Goal: Task Accomplishment & Management: Manage account settings

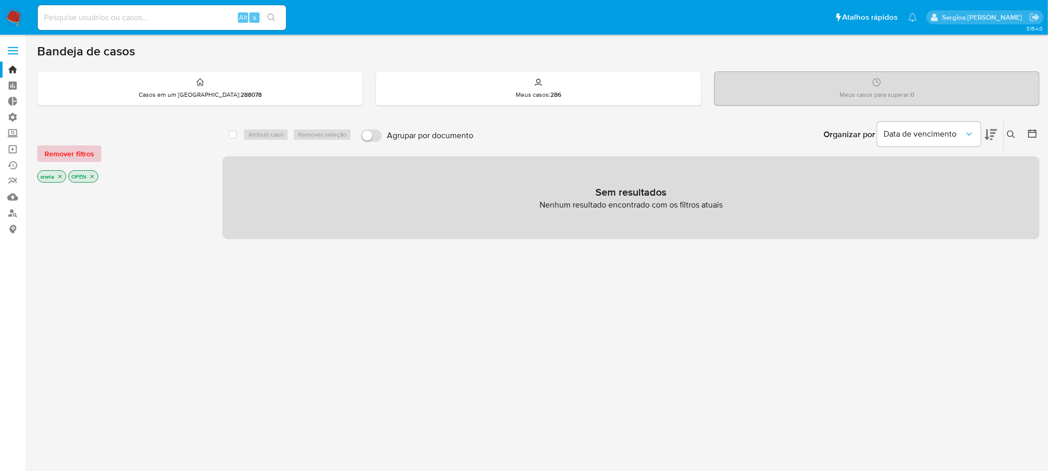
click at [81, 158] on span "Remover filtros" at bounding box center [69, 153] width 50 height 14
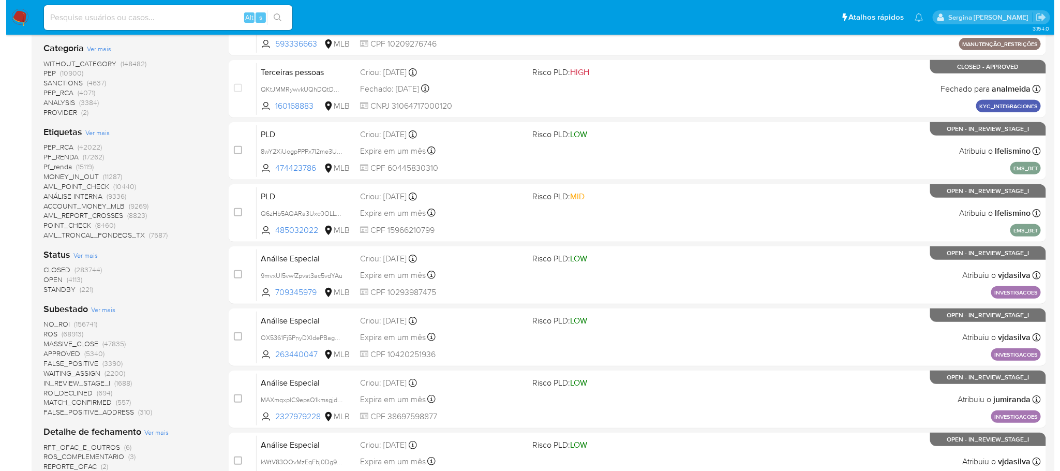
scroll to position [233, 0]
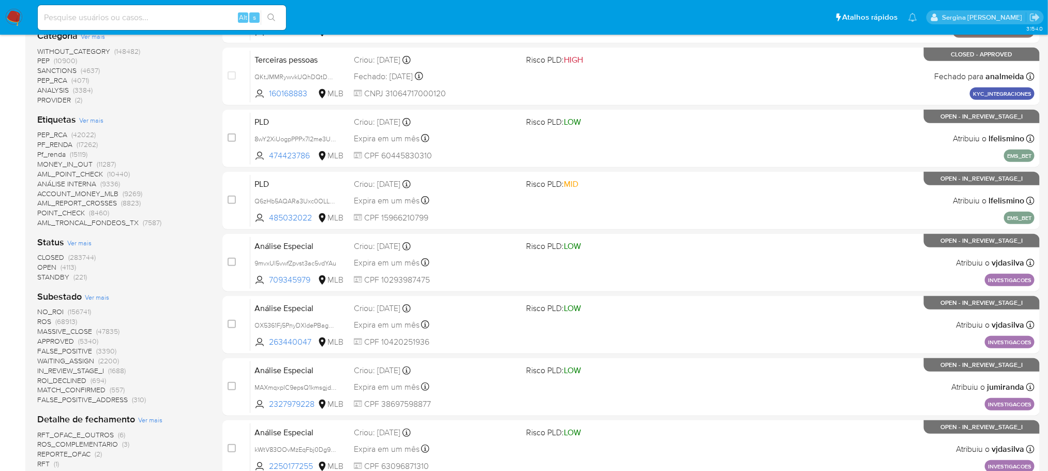
click at [96, 119] on span "Ver mais" at bounding box center [91, 119] width 24 height 9
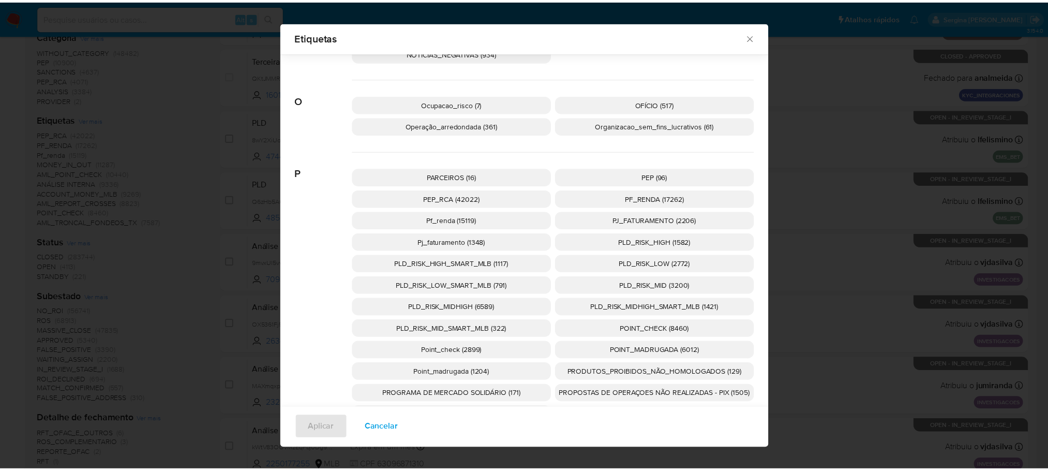
scroll to position [2117, 0]
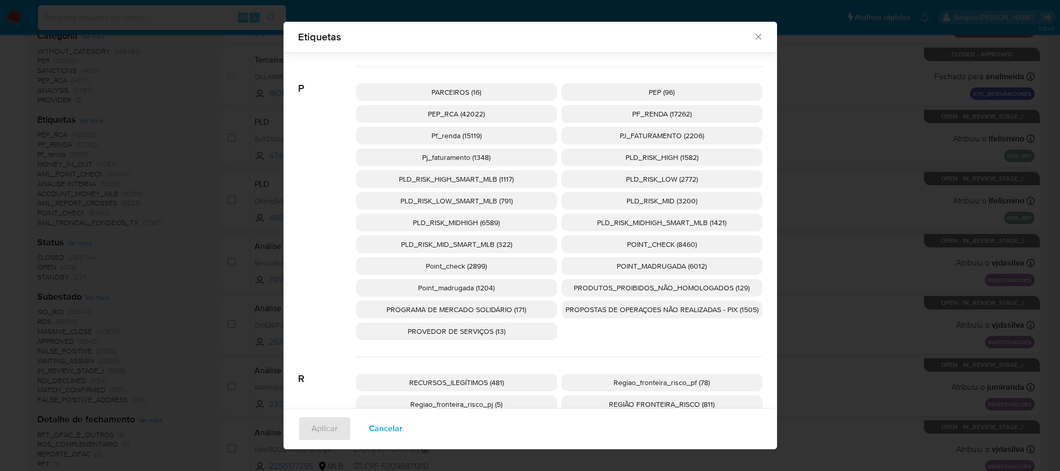
click at [644, 314] on span "PROPOSTAS DE OPERAÇOES NÃO REALIZADAS - PIX (1505)" at bounding box center [661, 309] width 193 height 10
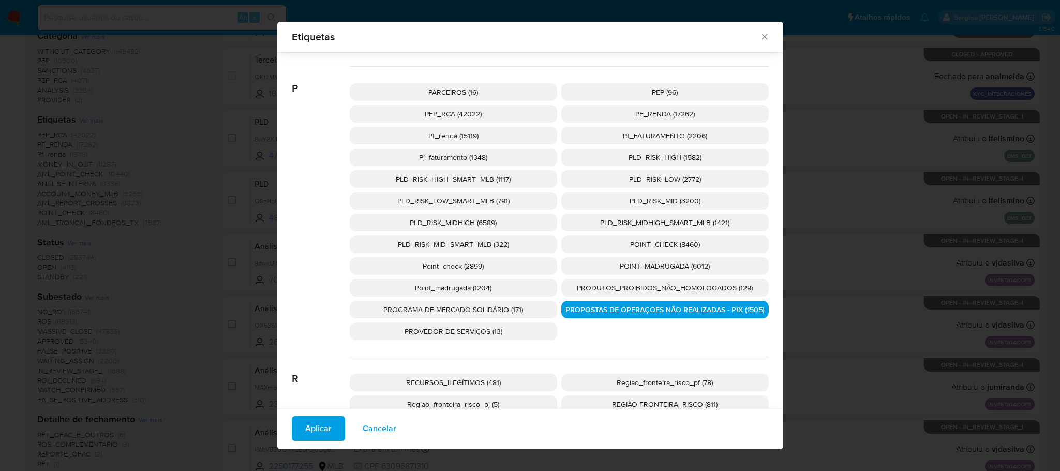
click at [326, 431] on span "Aplicar" at bounding box center [318, 428] width 26 height 23
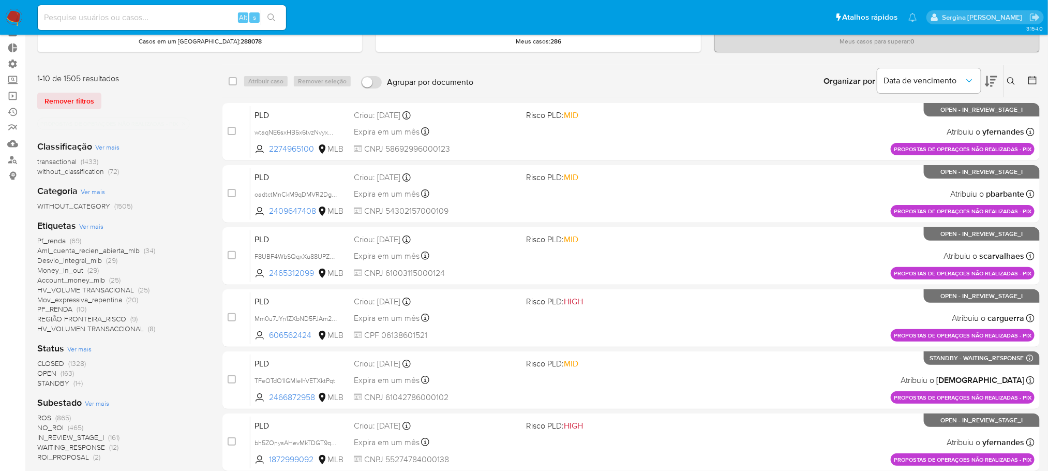
scroll to position [78, 0]
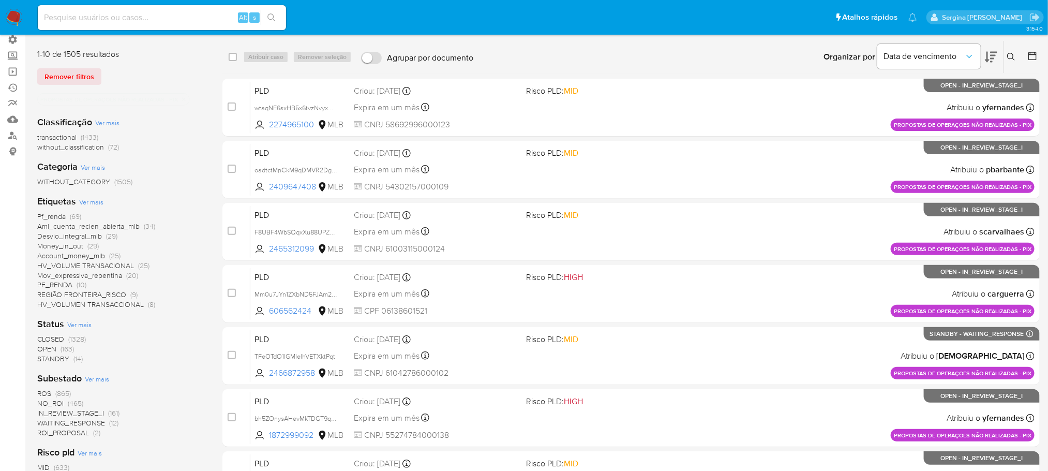
click at [47, 350] on span "OPEN" at bounding box center [46, 348] width 19 height 10
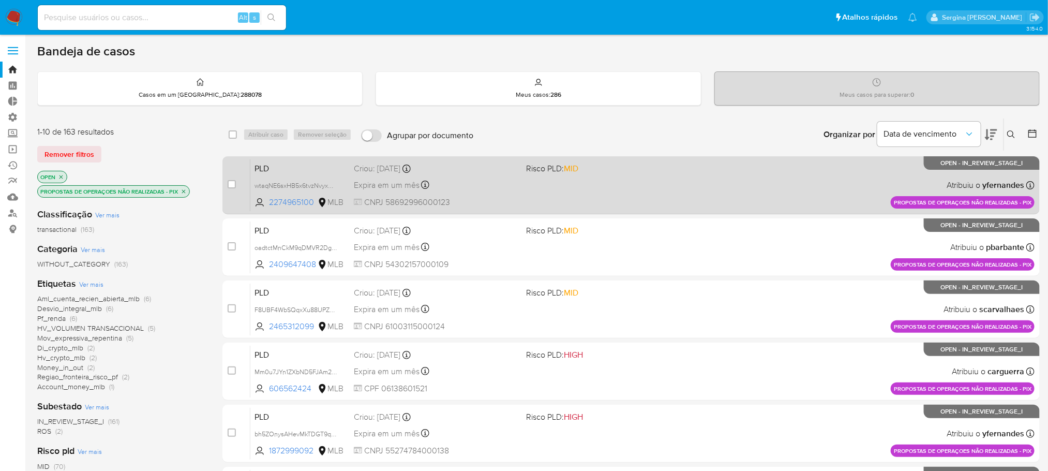
click at [562, 196] on div "PLD wtaqNE6sxHB5x6tvzNvyxGV5 2274965100 MLB Risco PLD: MID Criou: 14/08/2025 Cr…" at bounding box center [642, 185] width 784 height 52
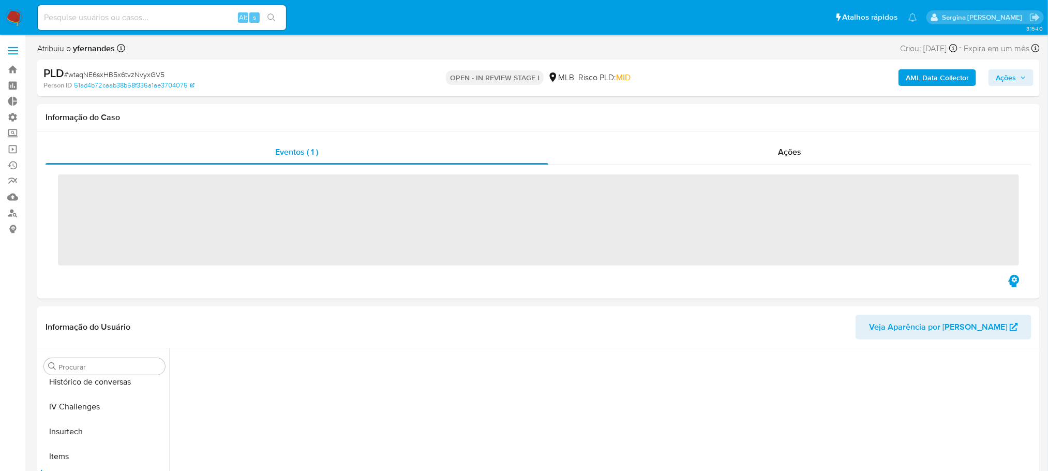
scroll to position [461, 0]
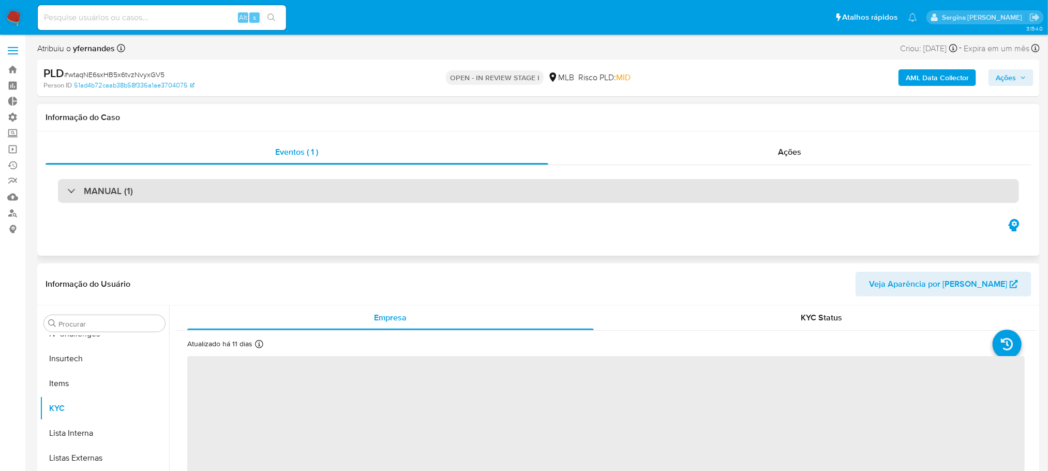
click at [161, 199] on div "MANUAL (1)" at bounding box center [538, 191] width 961 height 24
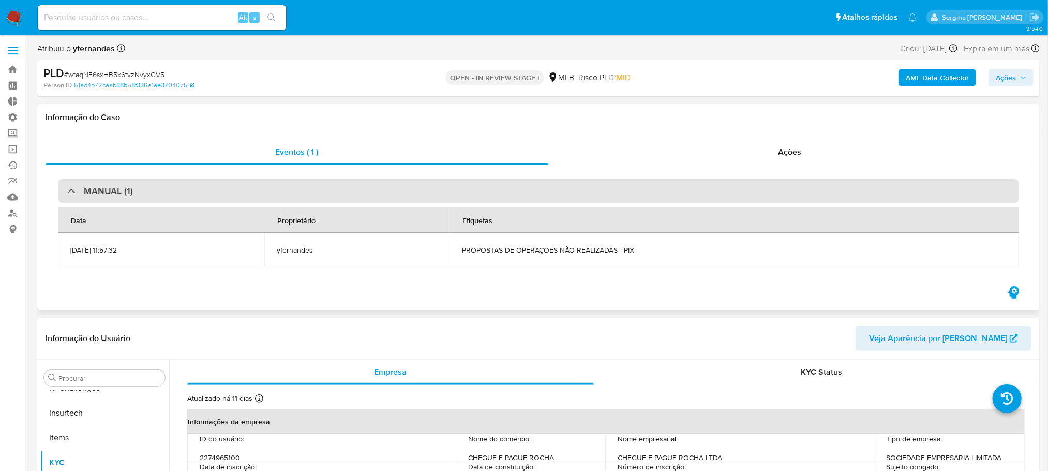
select select "10"
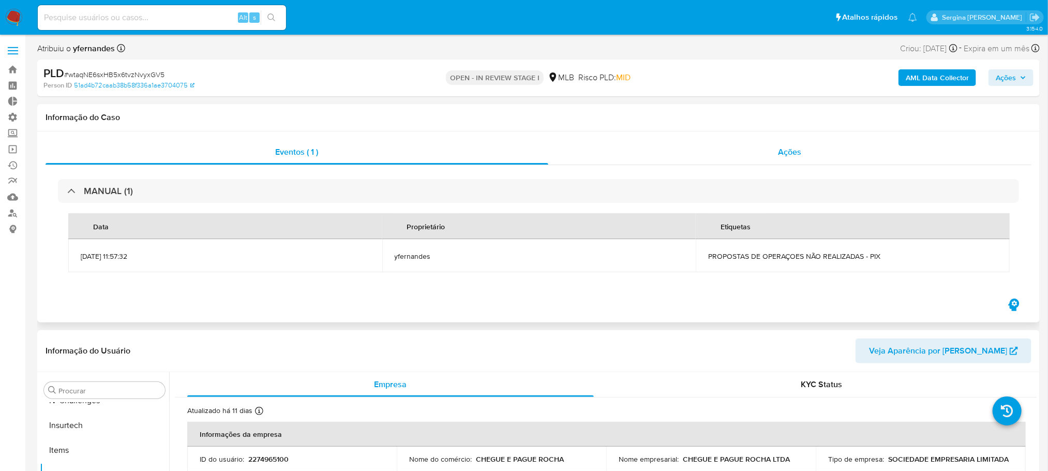
click at [800, 151] on span "Ações" at bounding box center [789, 152] width 23 height 12
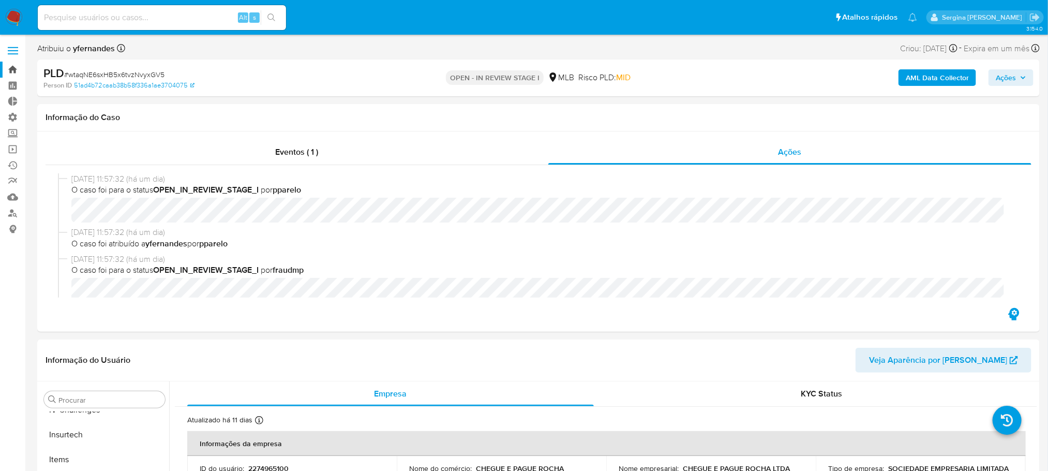
click at [11, 67] on link "Bandeja" at bounding box center [61, 70] width 123 height 16
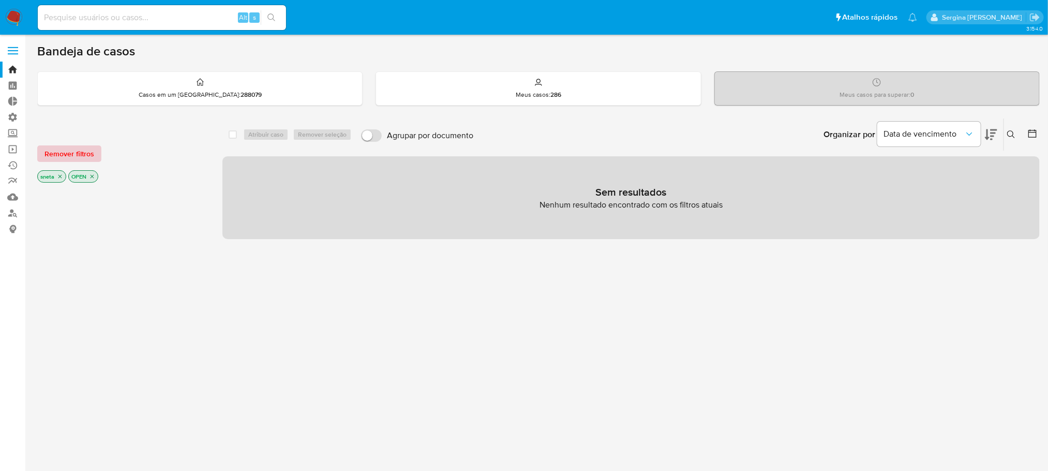
click at [99, 152] on button "Remover filtros" at bounding box center [69, 153] width 64 height 17
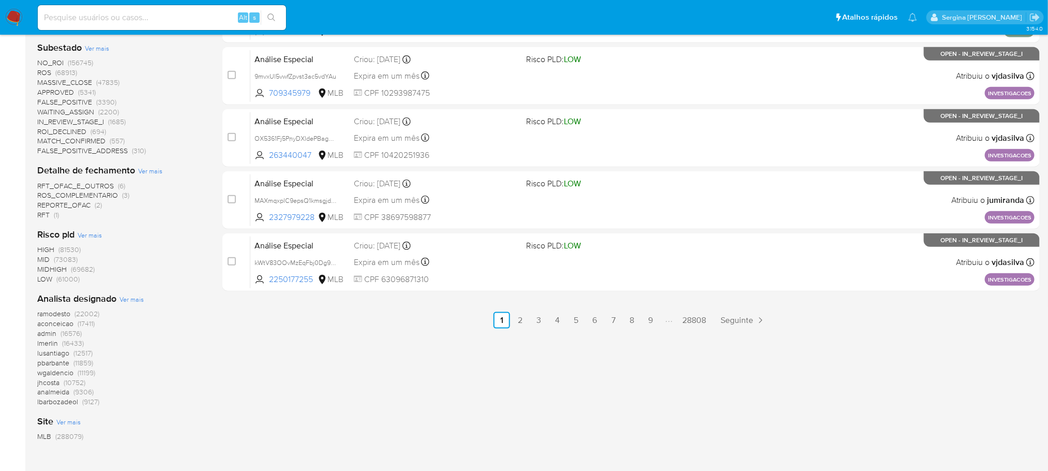
scroll to position [507, 0]
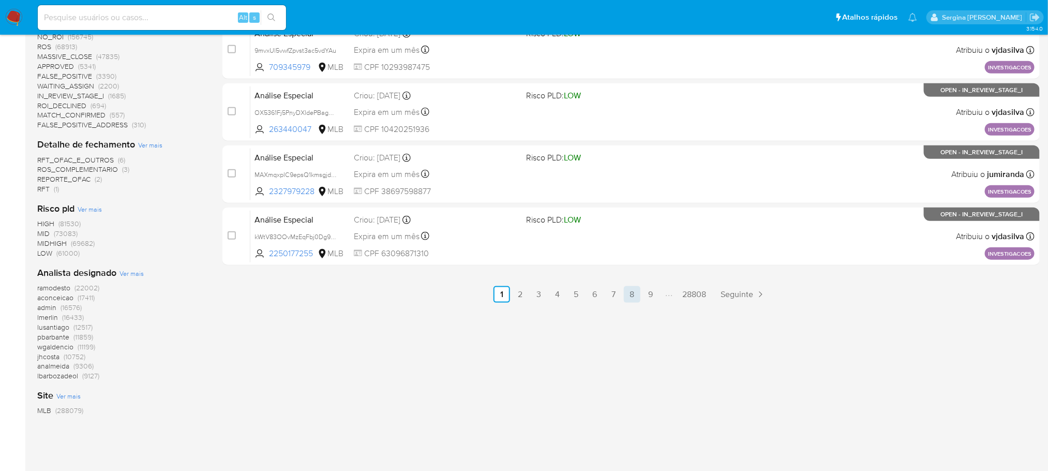
click at [626, 296] on link "8" at bounding box center [632, 294] width 17 height 17
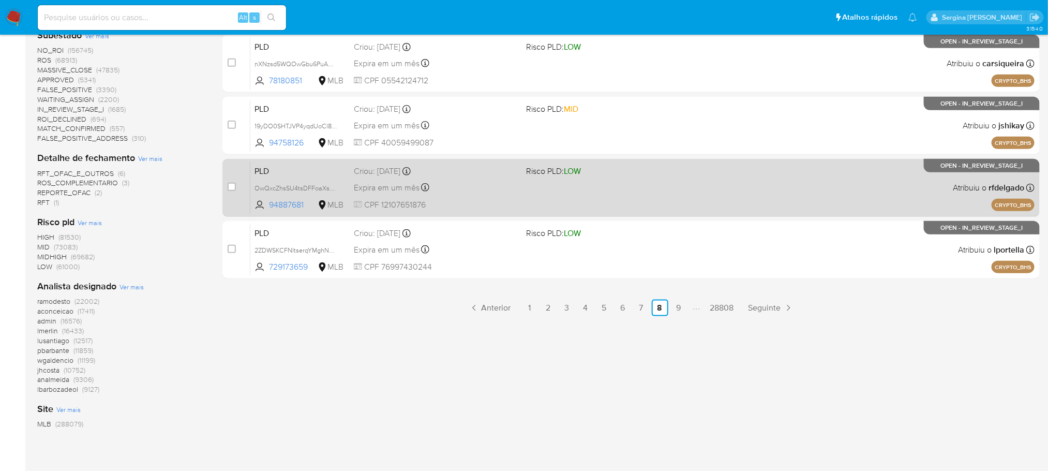
scroll to position [507, 0]
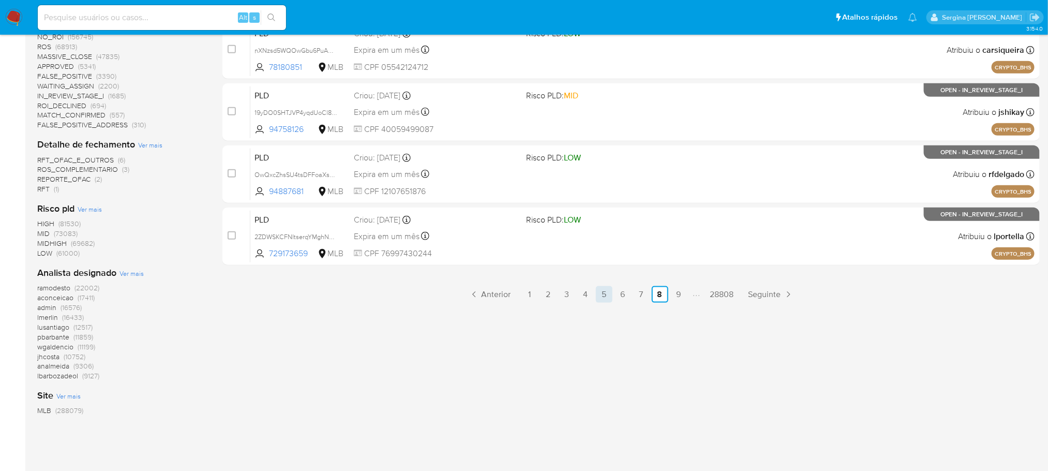
click at [608, 295] on link "5" at bounding box center [604, 294] width 17 height 17
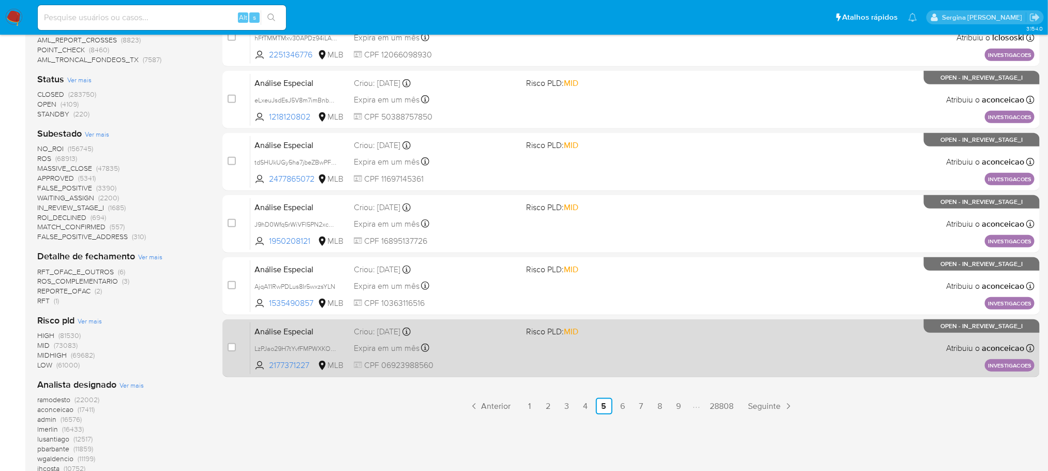
scroll to position [507, 0]
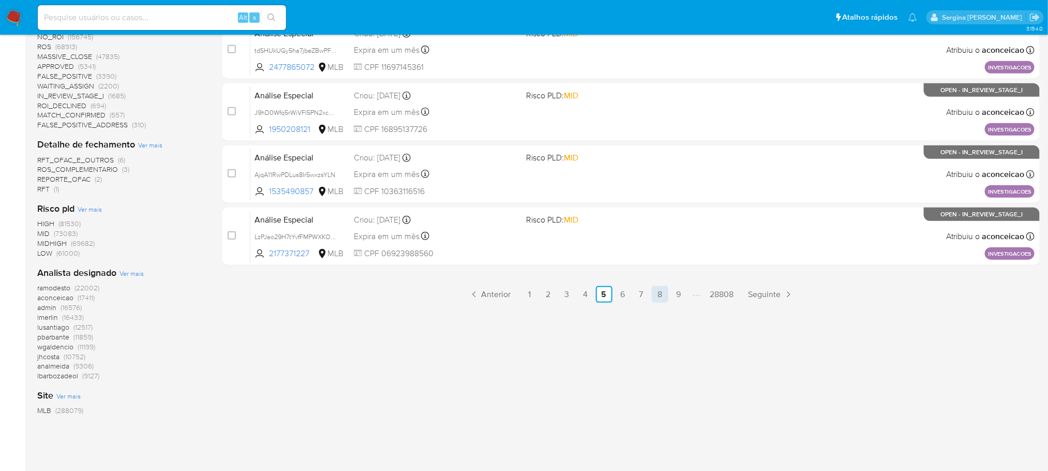
click at [658, 295] on link "8" at bounding box center [660, 294] width 17 height 17
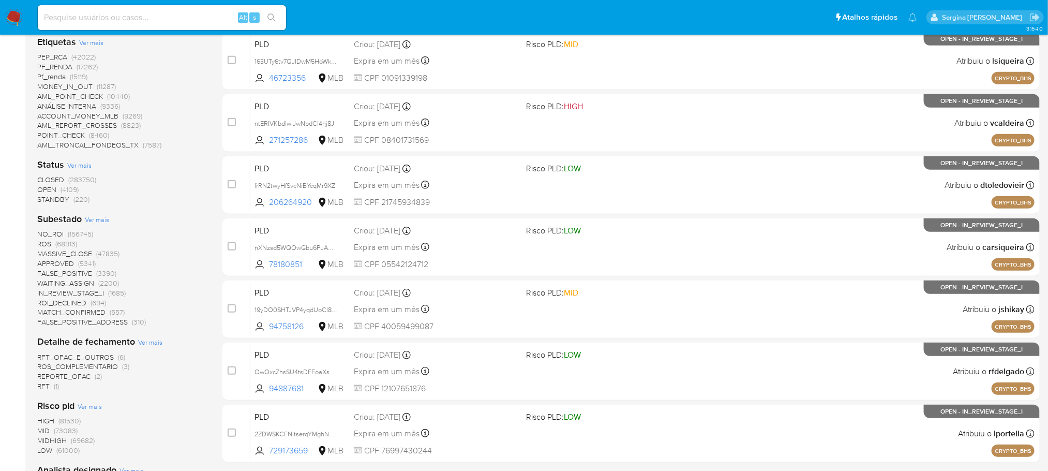
scroll to position [507, 0]
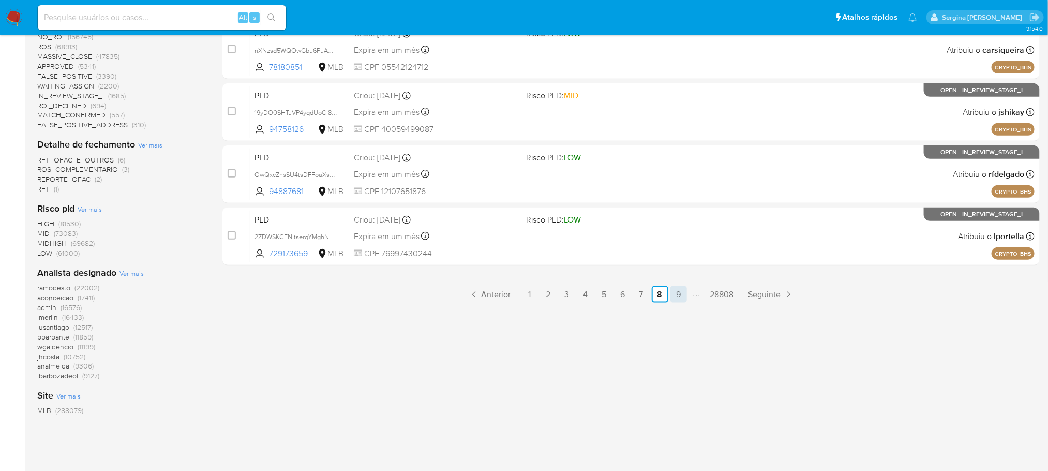
click at [673, 293] on link "9" at bounding box center [678, 294] width 17 height 17
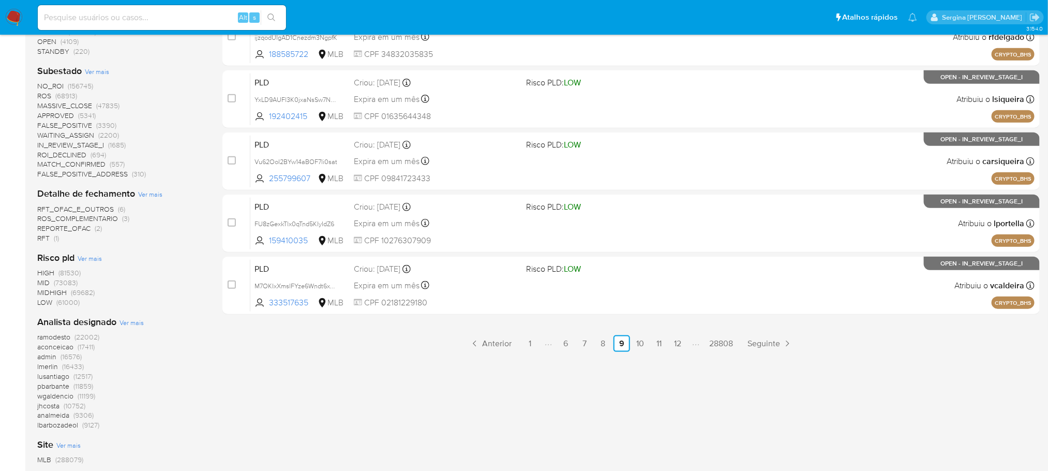
scroll to position [465, 0]
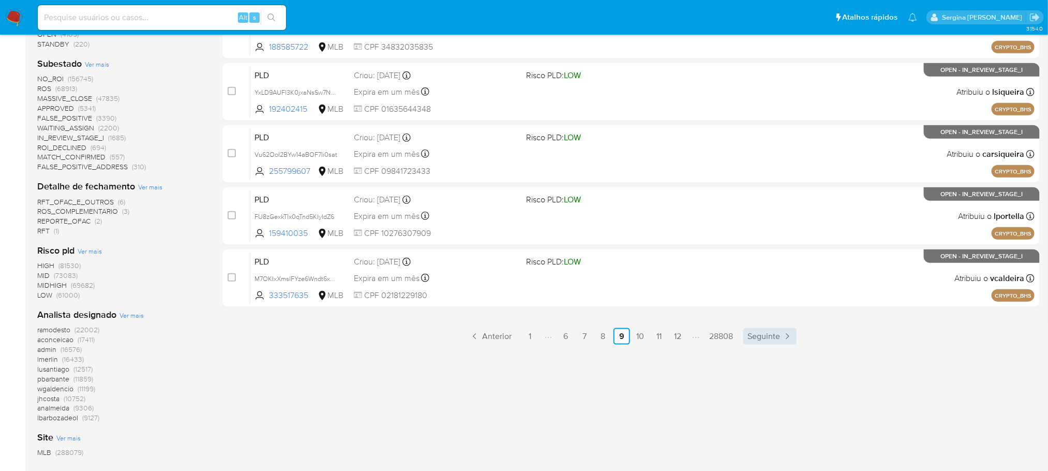
click at [765, 337] on span "Seguinte" at bounding box center [763, 336] width 33 height 8
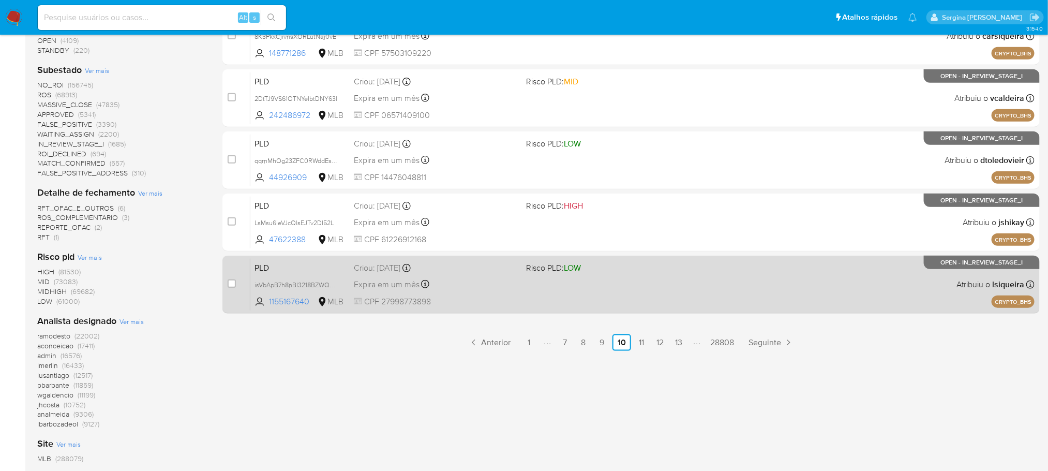
scroll to position [507, 0]
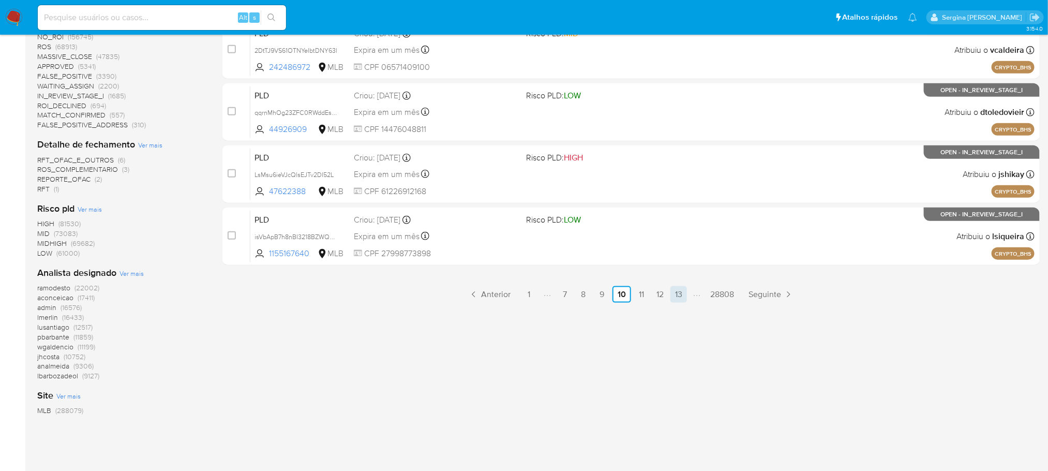
click at [678, 301] on link "13" at bounding box center [678, 294] width 17 height 17
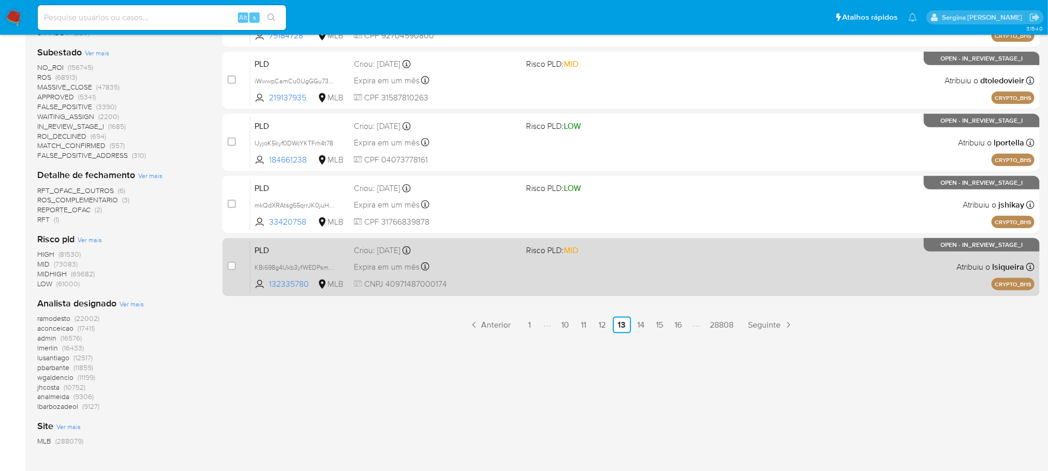
scroll to position [507, 0]
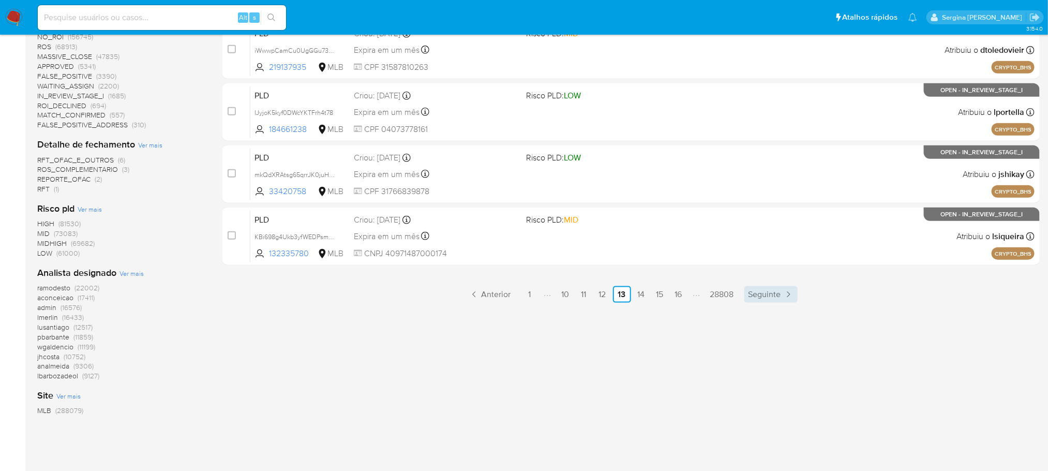
click at [770, 296] on span "Seguinte" at bounding box center [764, 294] width 33 height 8
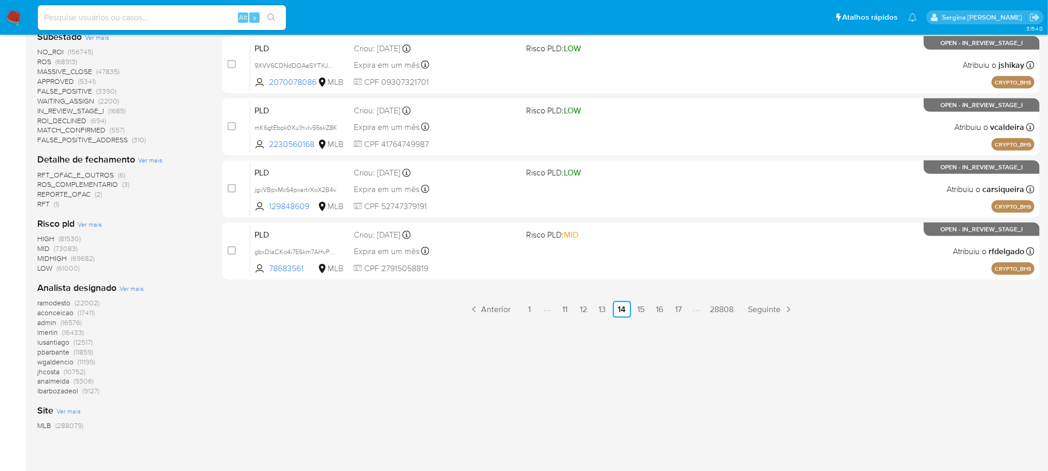
scroll to position [507, 0]
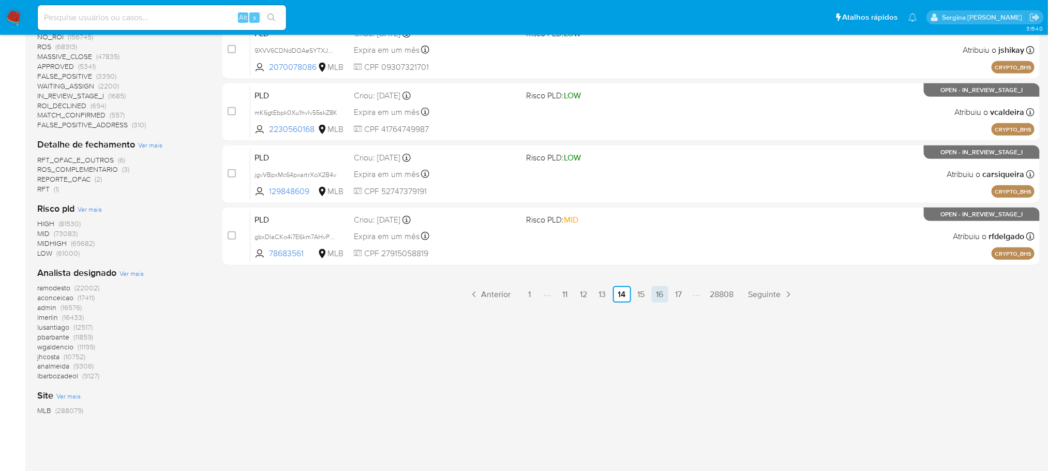
click at [666, 294] on link "16" at bounding box center [660, 294] width 17 height 17
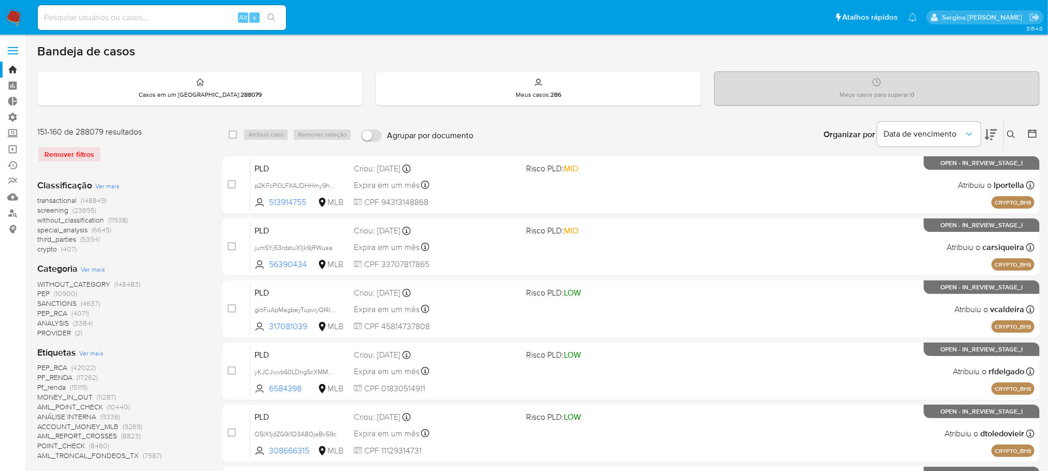
click at [56, 383] on span "Pf_renda" at bounding box center [51, 387] width 28 height 10
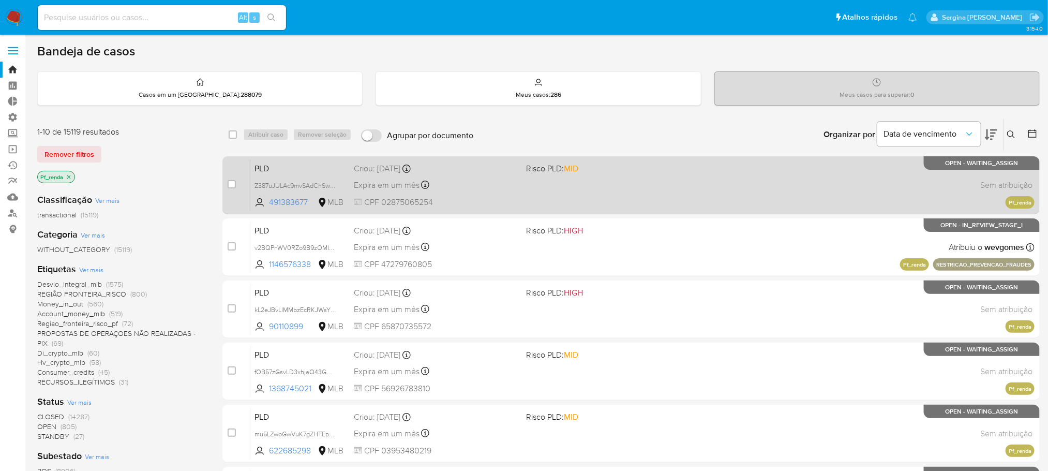
click at [492, 193] on div "PLD Z387uJULAc9mvSAdChSwxexP 491383677 MLB Risco PLD: MID Criou: 12/08/2025 Cri…" at bounding box center [642, 185] width 784 height 52
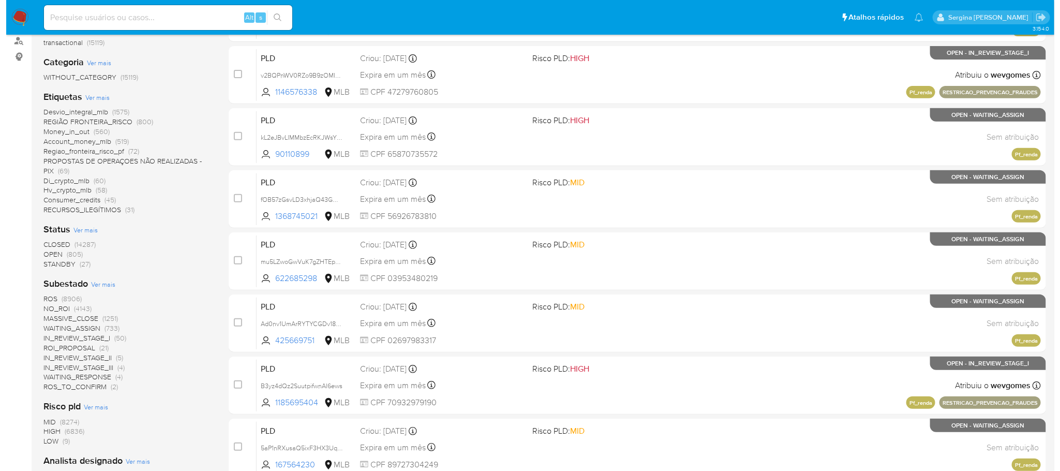
scroll to position [78, 0]
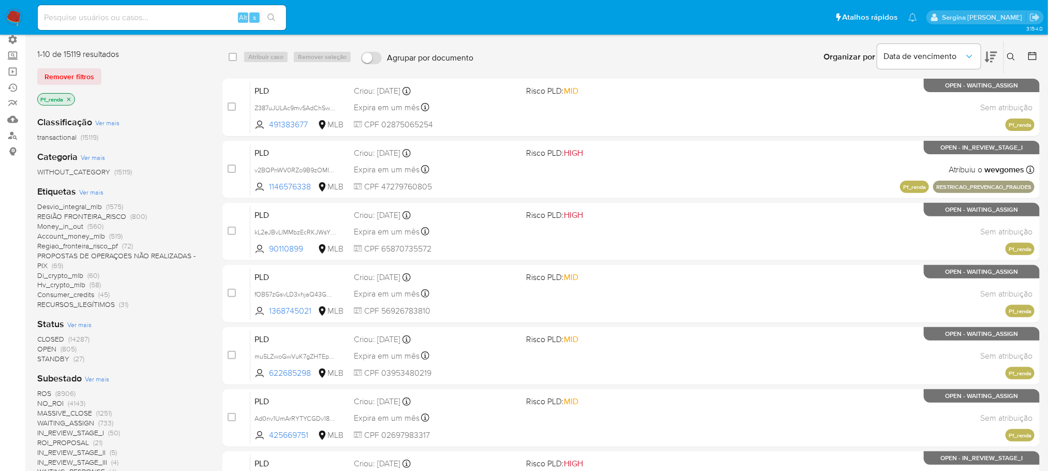
click at [95, 192] on span "Ver mais" at bounding box center [91, 191] width 24 height 9
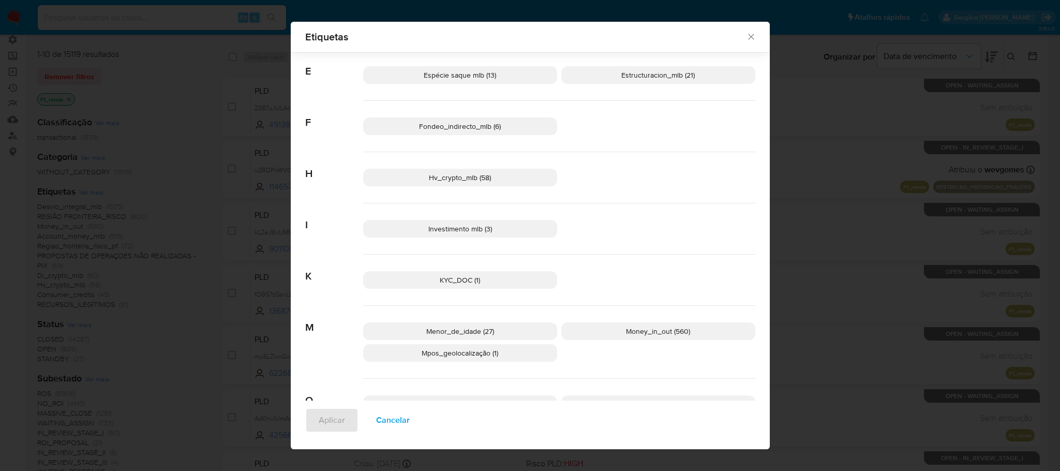
scroll to position [531, 0]
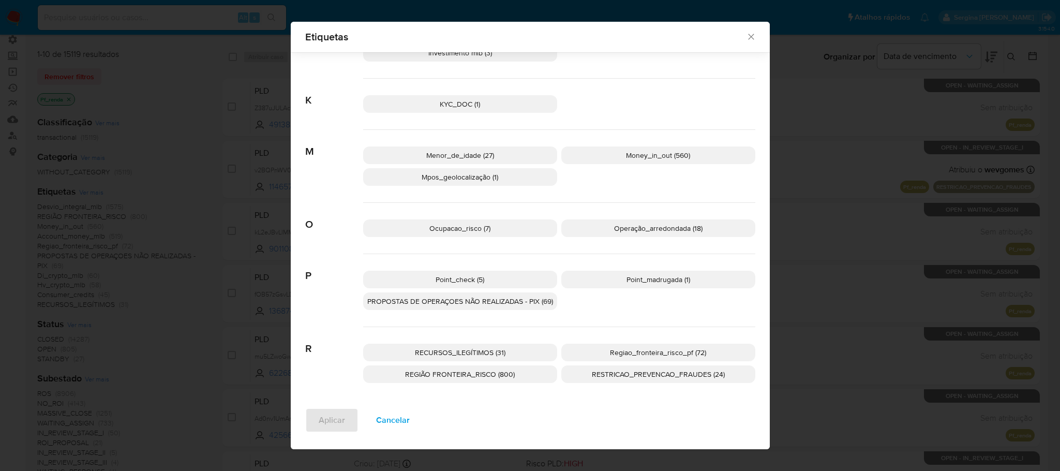
click at [472, 284] on span "Point_check (5)" at bounding box center [459, 279] width 49 height 10
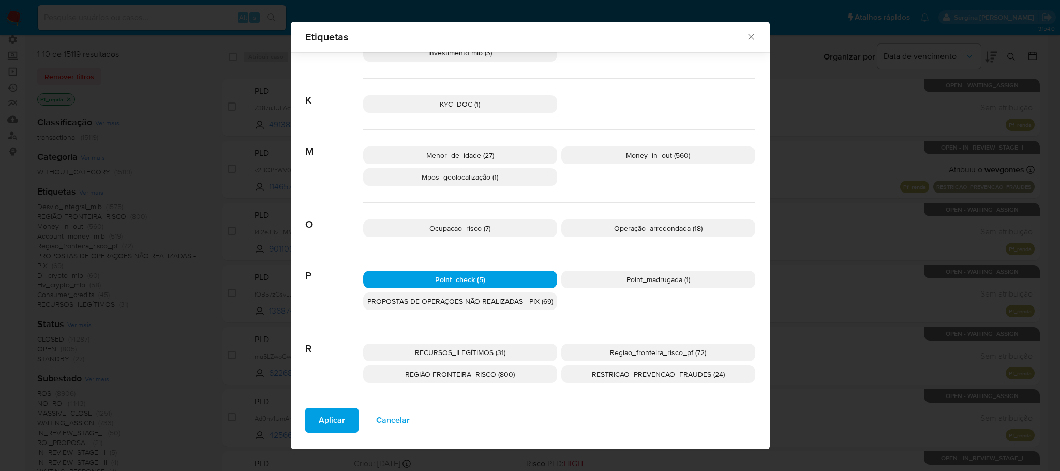
click at [322, 421] on span "Aplicar" at bounding box center [332, 420] width 26 height 23
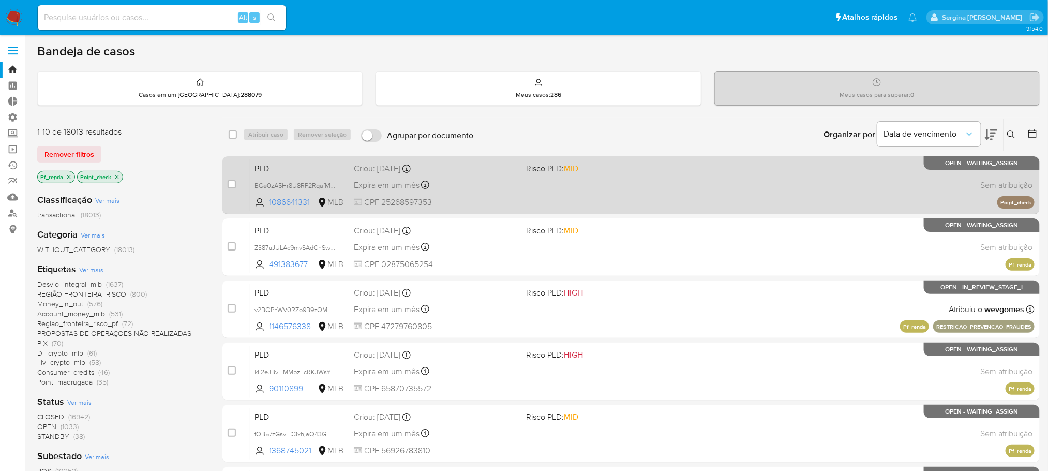
click at [509, 182] on div "Expira em um mês Expira em 26/09/2025 00:32:38" at bounding box center [436, 185] width 164 height 14
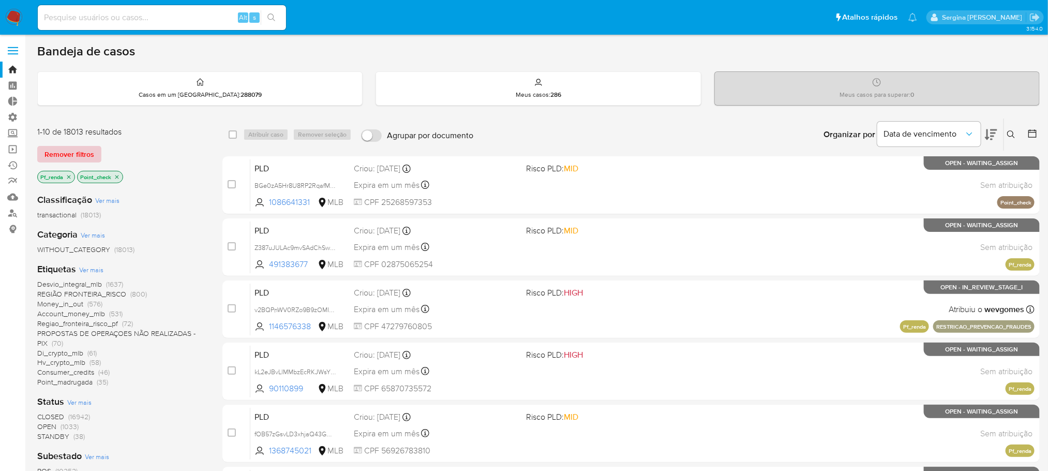
click at [76, 154] on span "Remover filtros" at bounding box center [69, 154] width 50 height 14
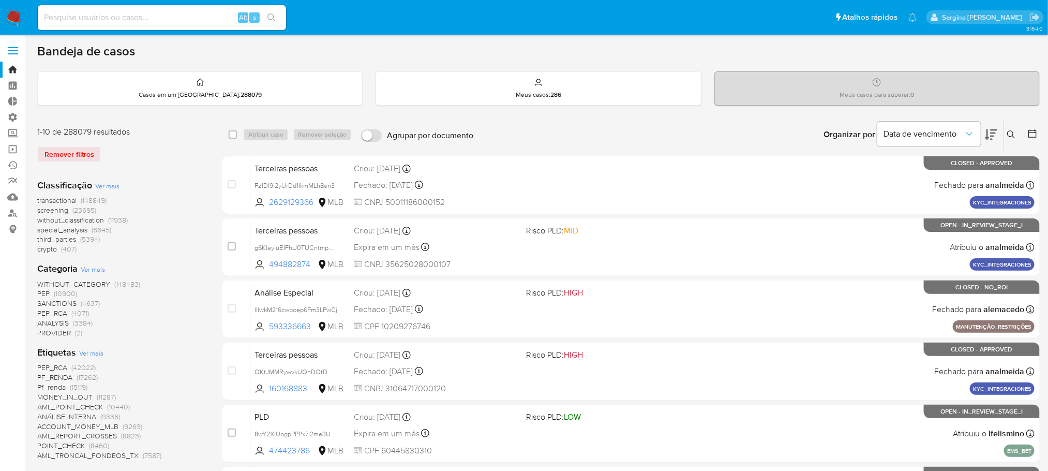
click at [84, 352] on span "Ver mais" at bounding box center [91, 352] width 24 height 9
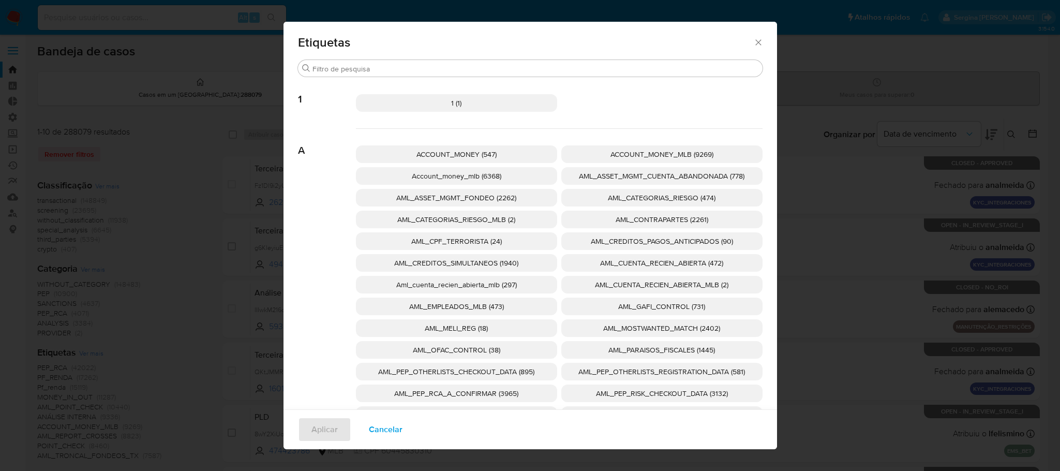
click at [759, 38] on div "Etiquetas" at bounding box center [529, 41] width 493 height 38
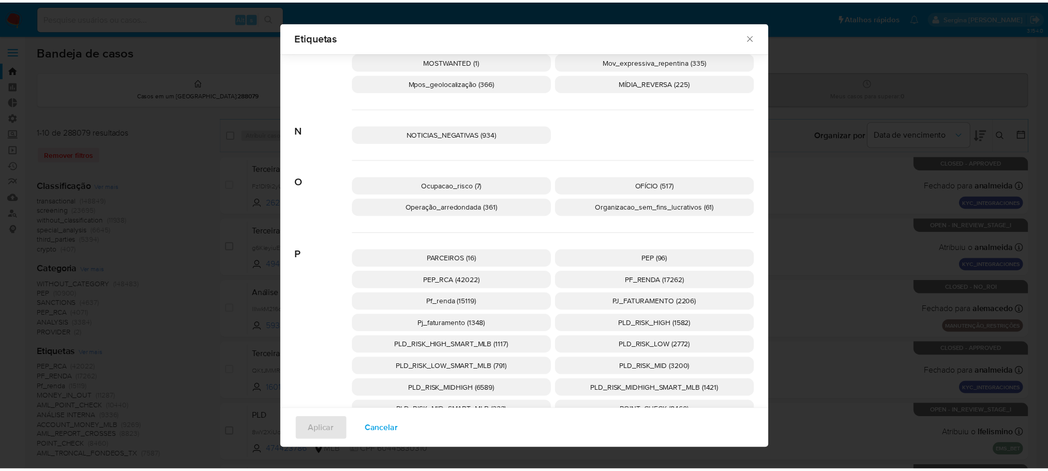
scroll to position [1931, 0]
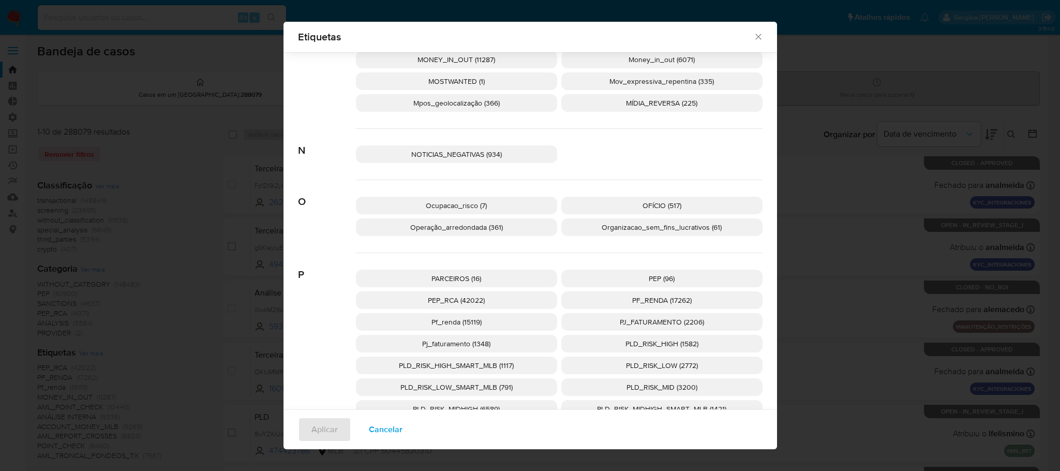
click at [641, 325] on span "PJ_FATURAMENTO (2206)" at bounding box center [661, 321] width 84 height 10
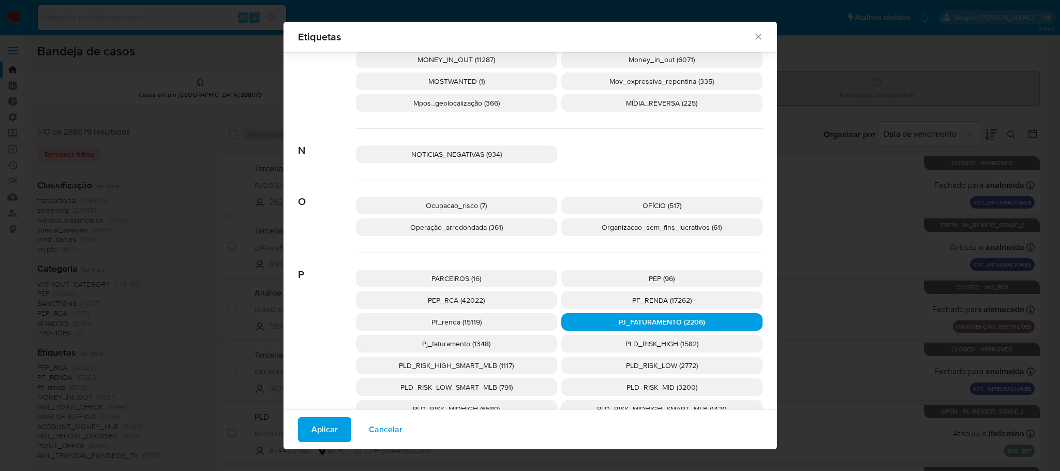
click at [329, 427] on span "Aplicar" at bounding box center [324, 429] width 26 height 23
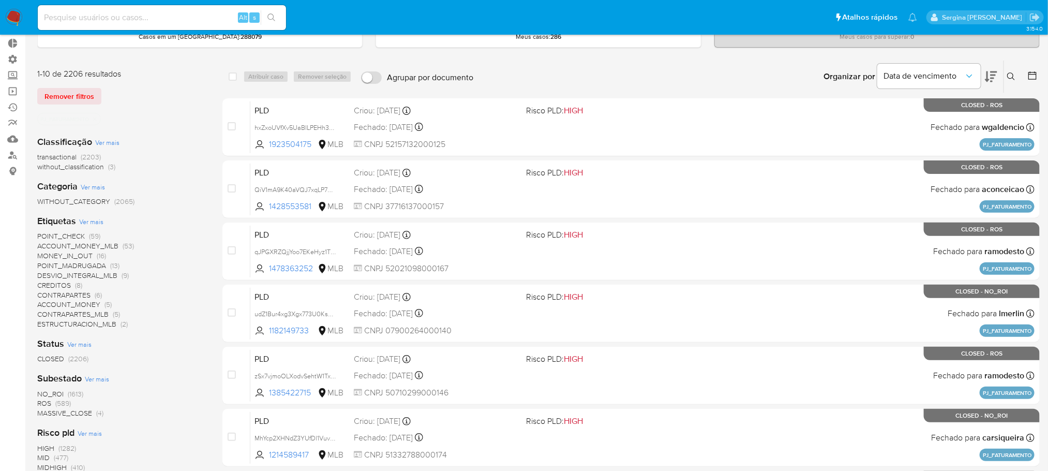
scroll to position [35, 0]
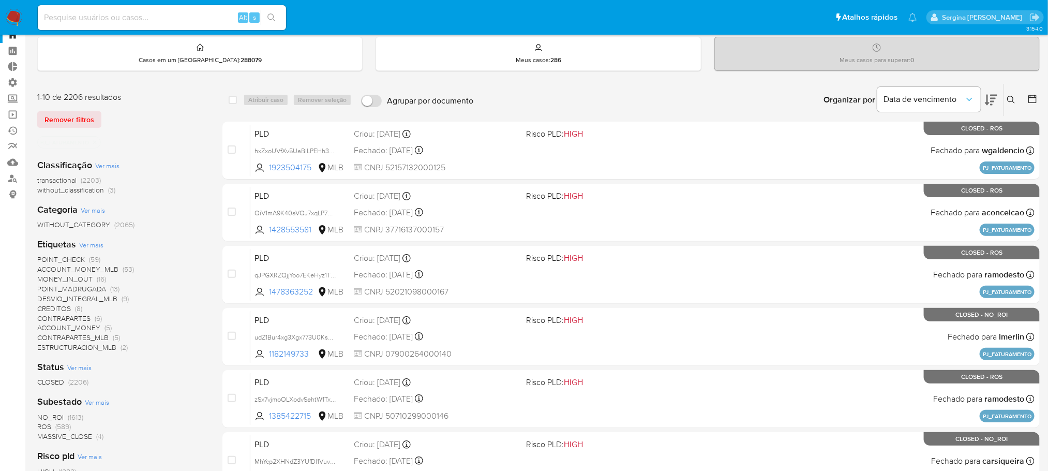
click at [78, 368] on span "Ver mais" at bounding box center [79, 366] width 24 height 9
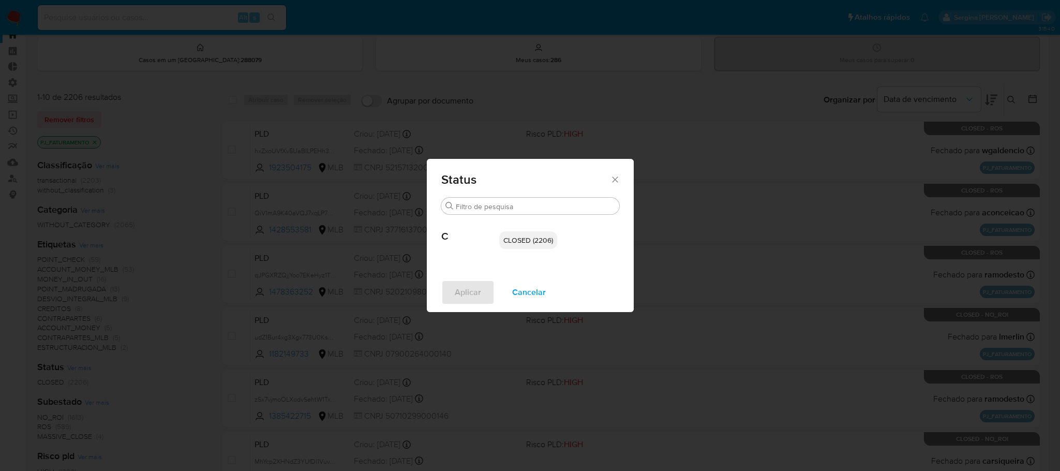
click at [526, 294] on span "Cancelar" at bounding box center [529, 292] width 34 height 23
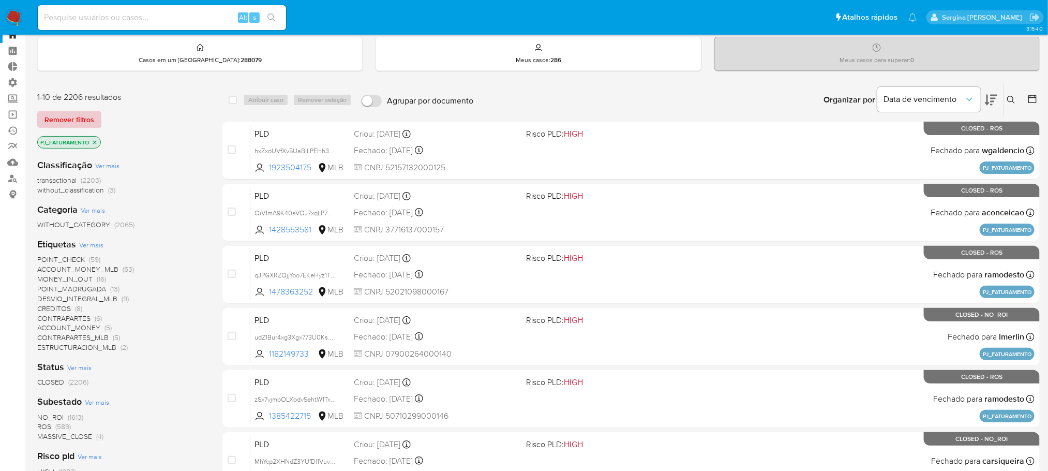
click at [63, 116] on span "Remover filtros" at bounding box center [69, 119] width 50 height 14
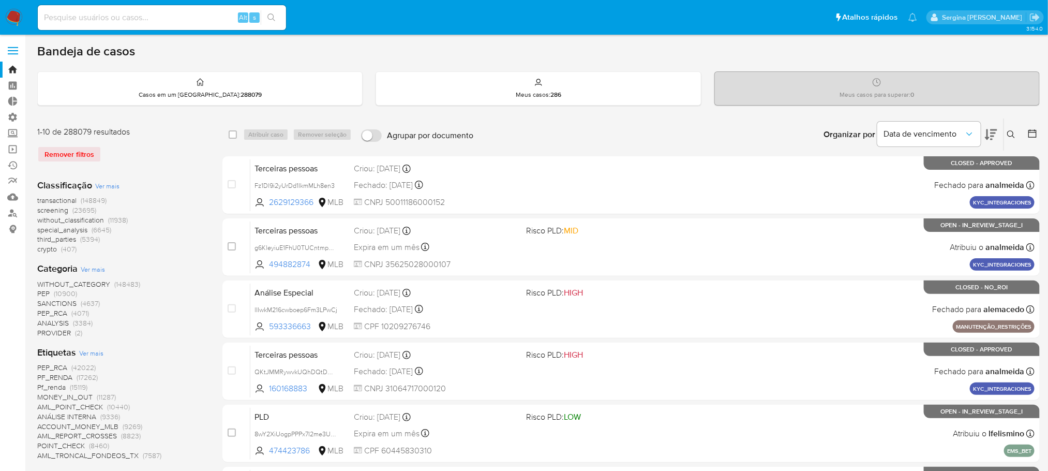
click at [81, 351] on span "Ver mais" at bounding box center [91, 352] width 24 height 9
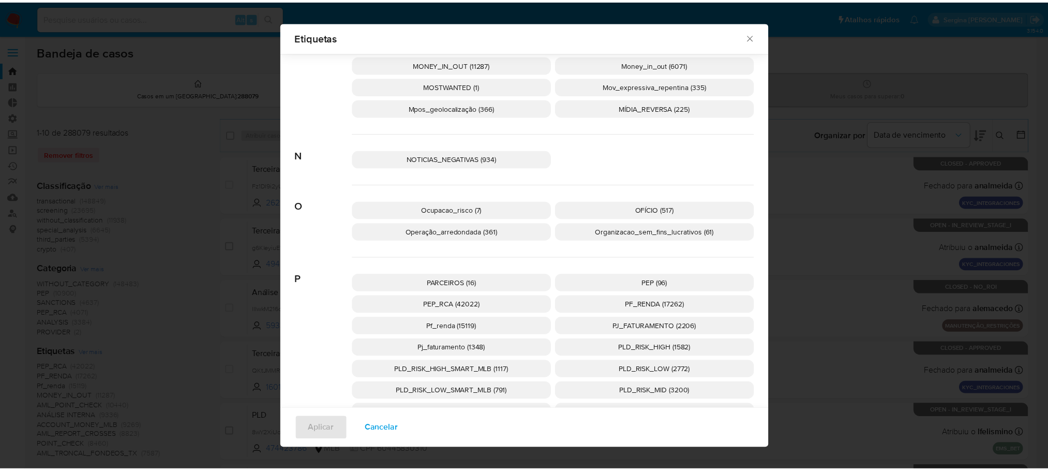
scroll to position [1931, 0]
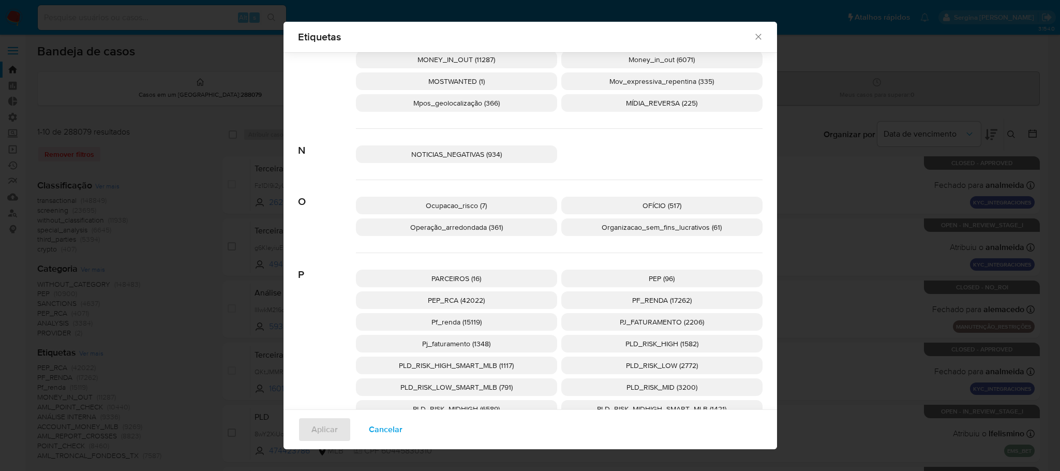
click at [659, 323] on span "PJ_FATURAMENTO (2206)" at bounding box center [661, 321] width 84 height 10
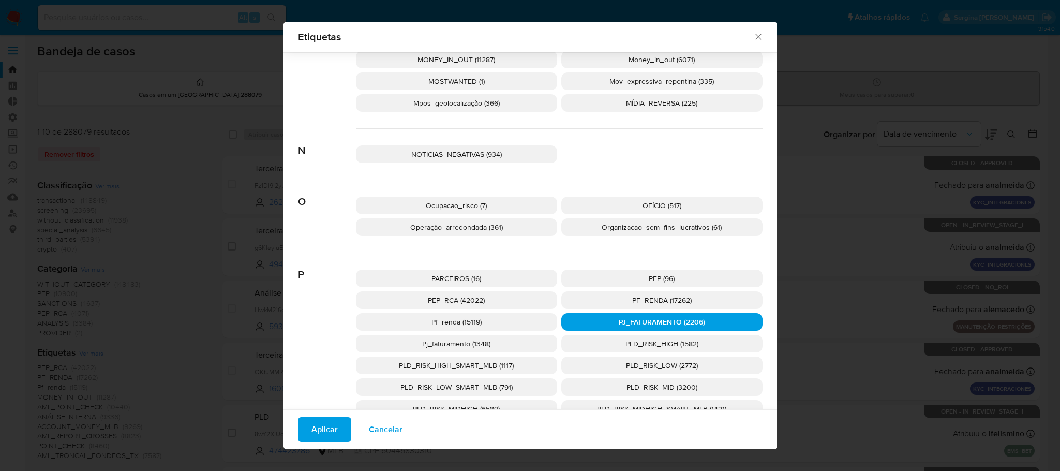
click at [334, 425] on button "Aplicar" at bounding box center [324, 429] width 53 height 25
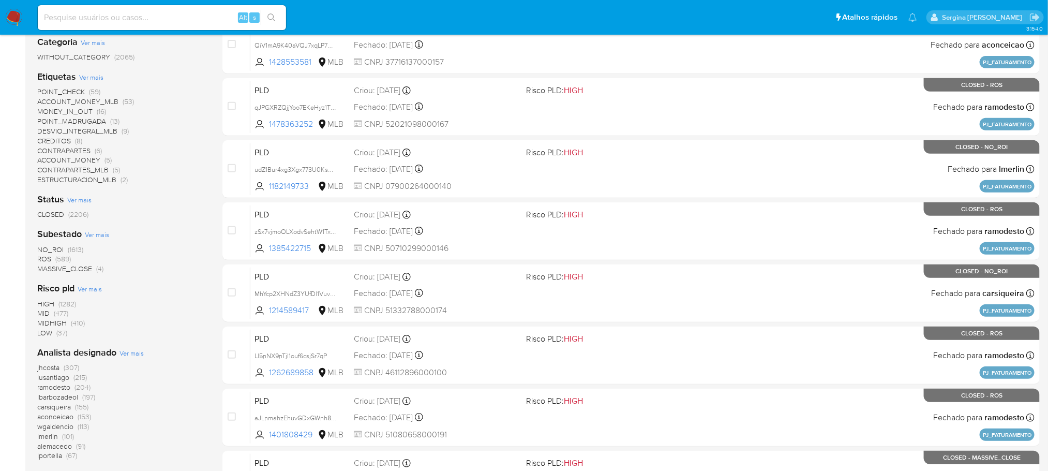
scroll to position [345, 0]
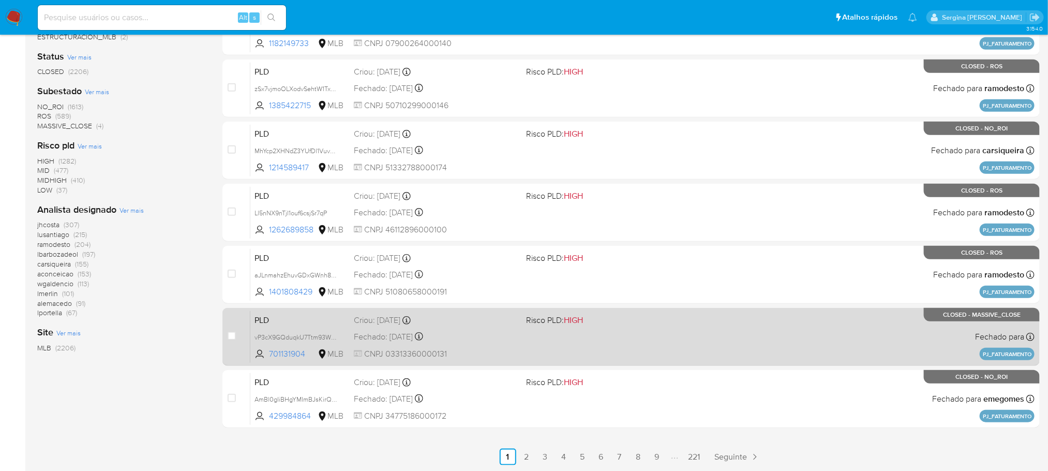
click at [447, 321] on div "Criou: 12/05/2024 Criou: 12/05/2024 13:50:17" at bounding box center [436, 319] width 164 height 11
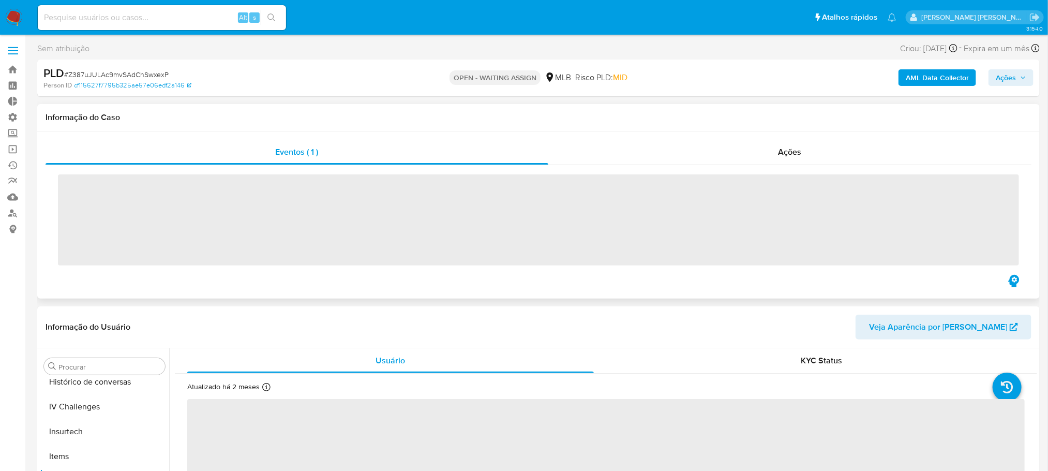
scroll to position [461, 0]
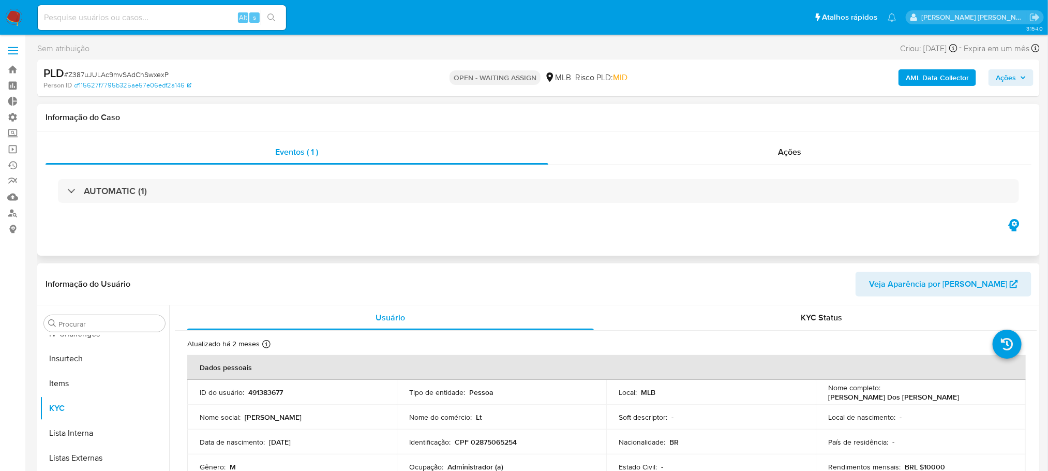
select select "10"
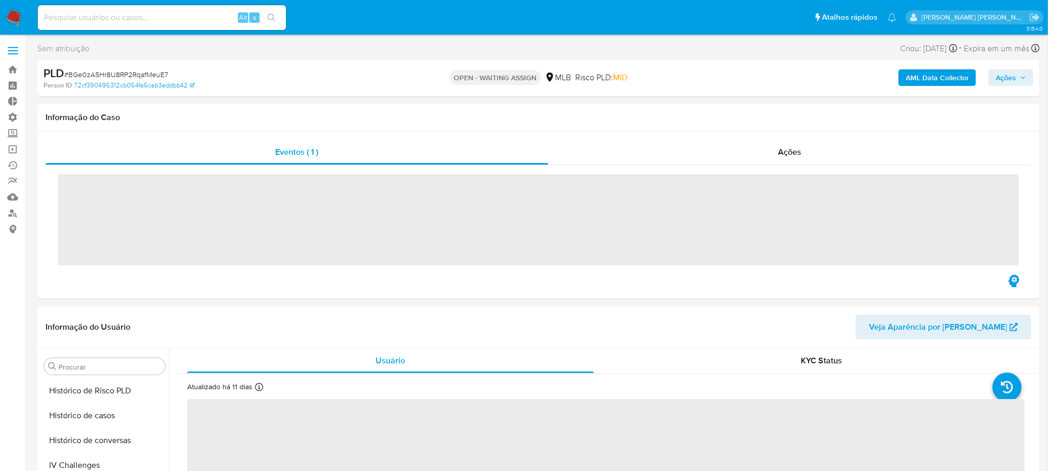
scroll to position [461, 0]
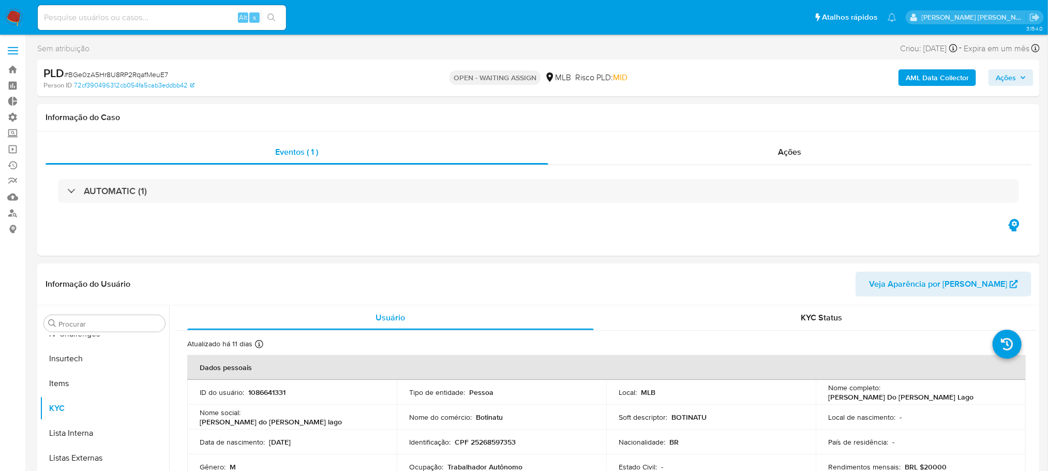
select select "10"
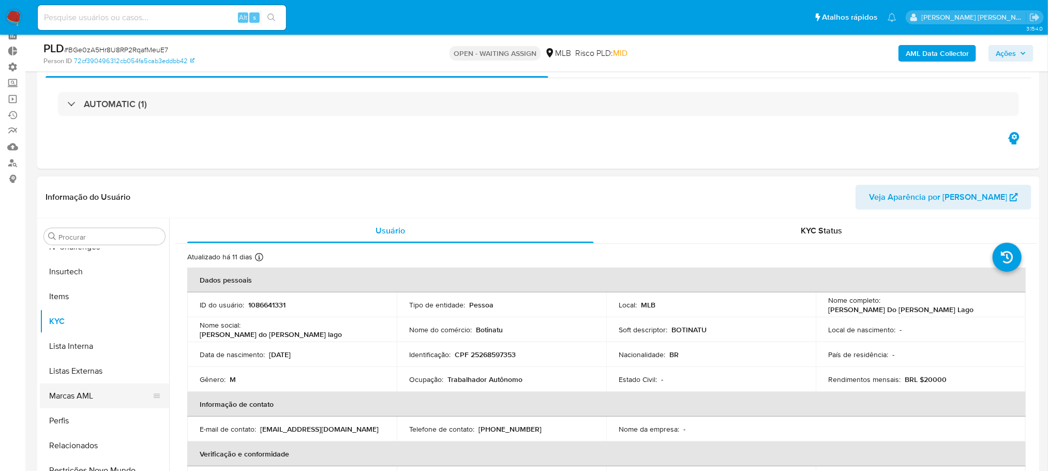
scroll to position [78, 0]
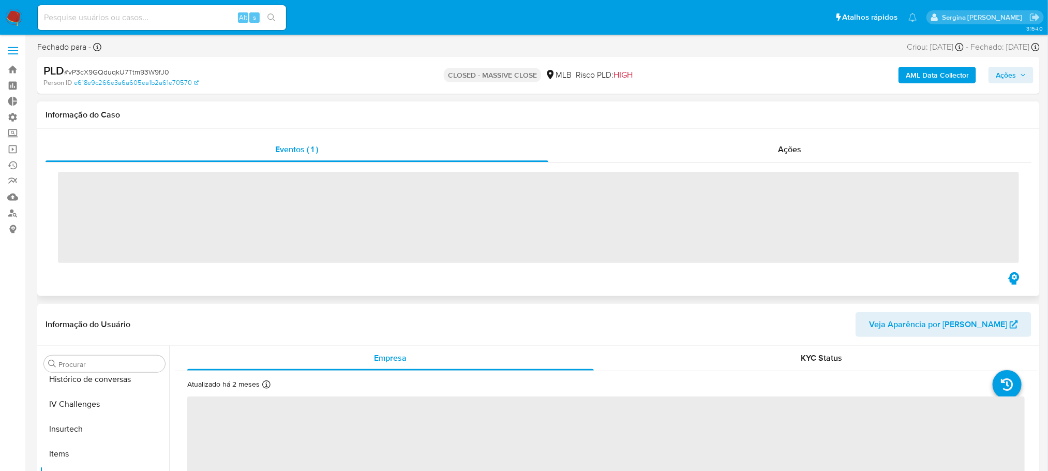
scroll to position [461, 0]
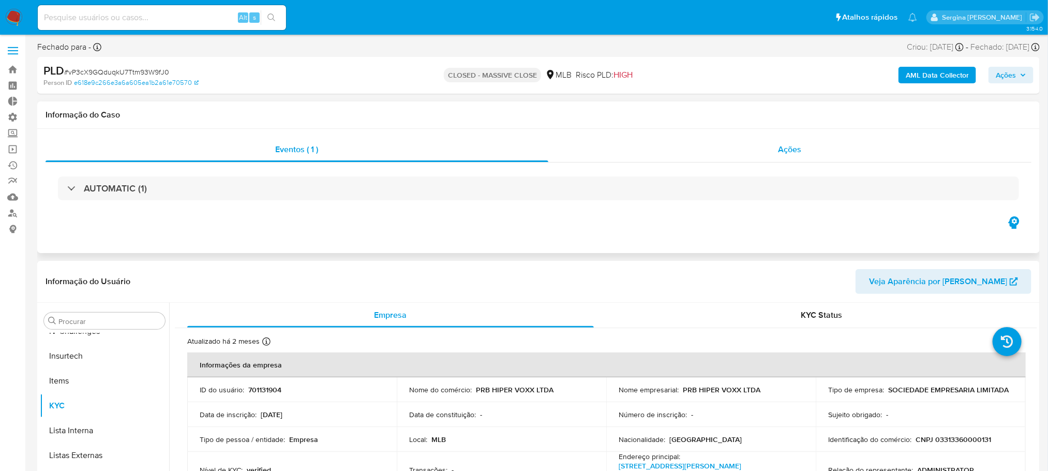
select select "10"
click at [794, 146] on span "Ações" at bounding box center [789, 149] width 23 height 12
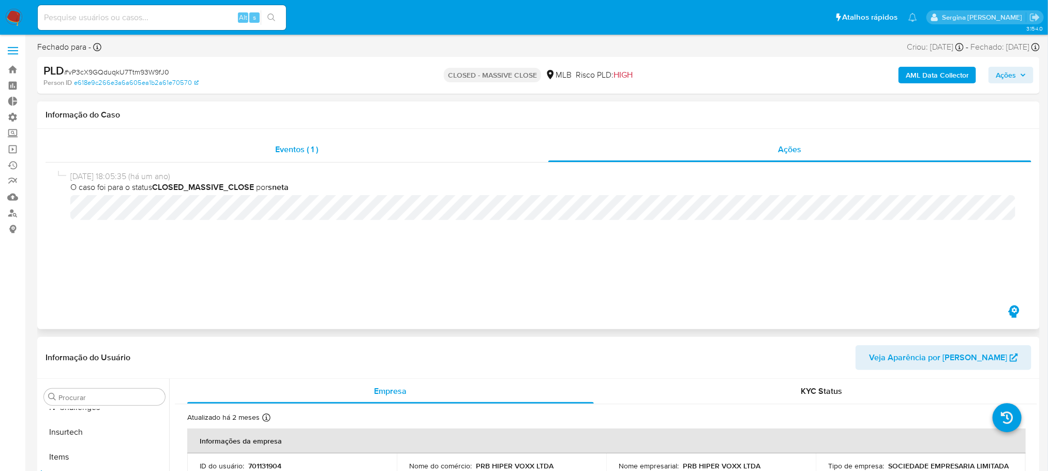
click at [306, 151] on span "Eventos ( 1 )" at bounding box center [297, 149] width 43 height 12
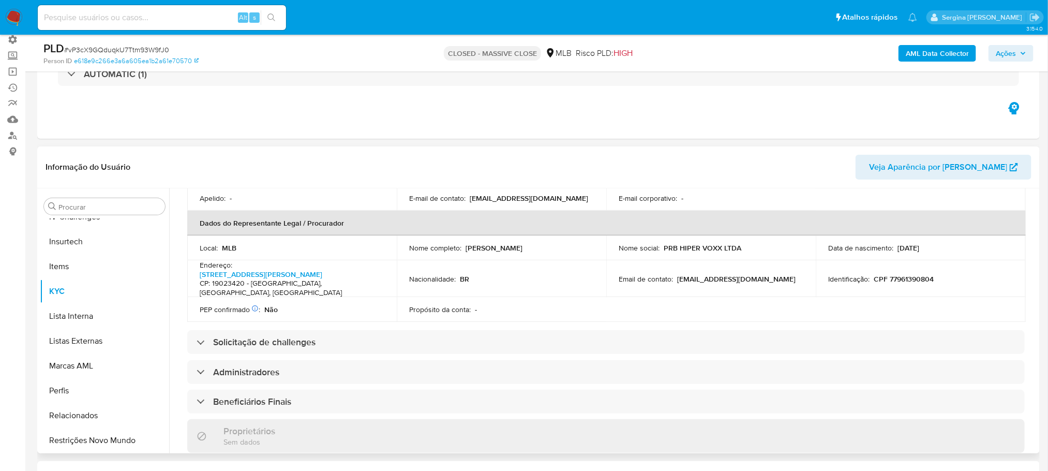
scroll to position [310, 0]
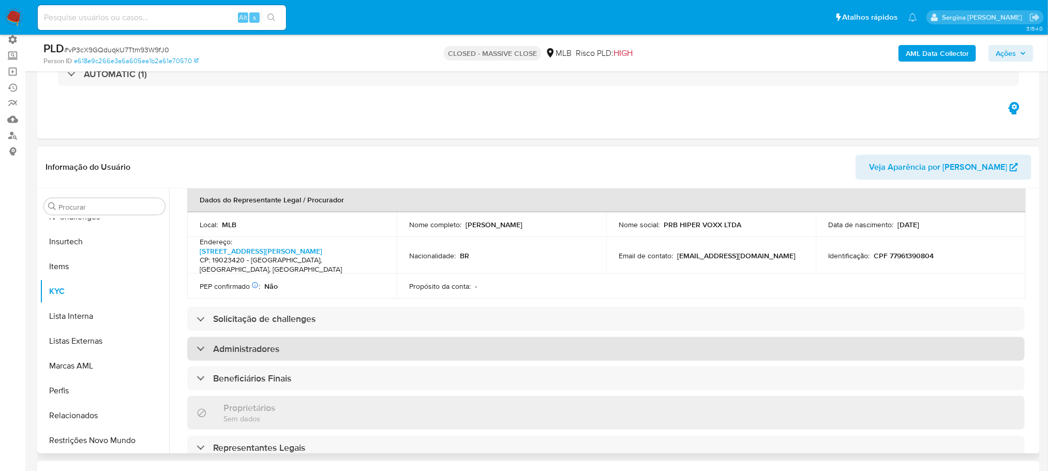
click at [209, 343] on div "Administradores" at bounding box center [237, 348] width 83 height 11
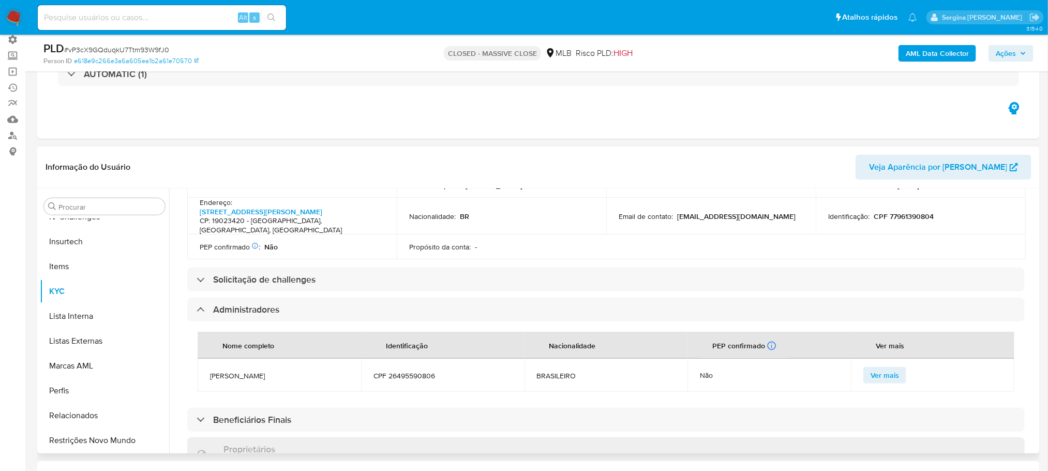
scroll to position [388, 0]
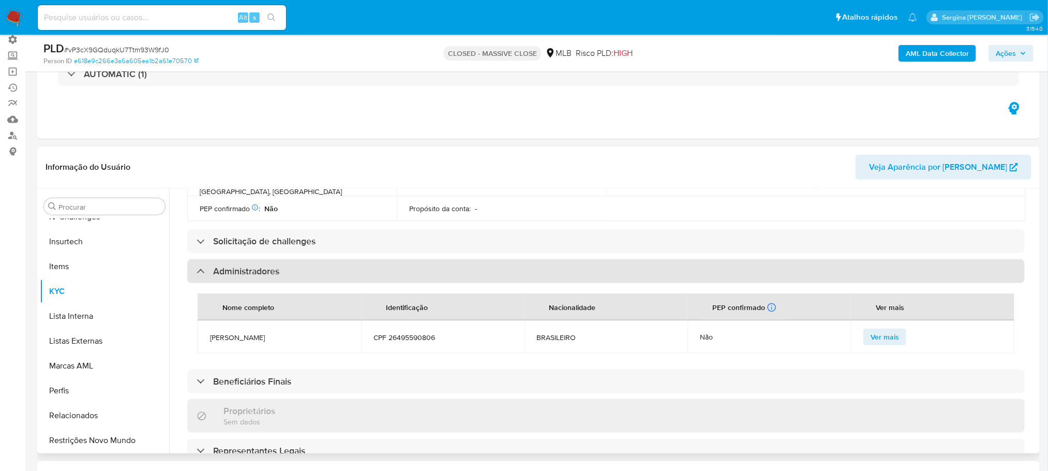
click at [196, 270] on div at bounding box center [196, 270] width 0 height 0
